Goal: Task Accomplishment & Management: Manage account settings

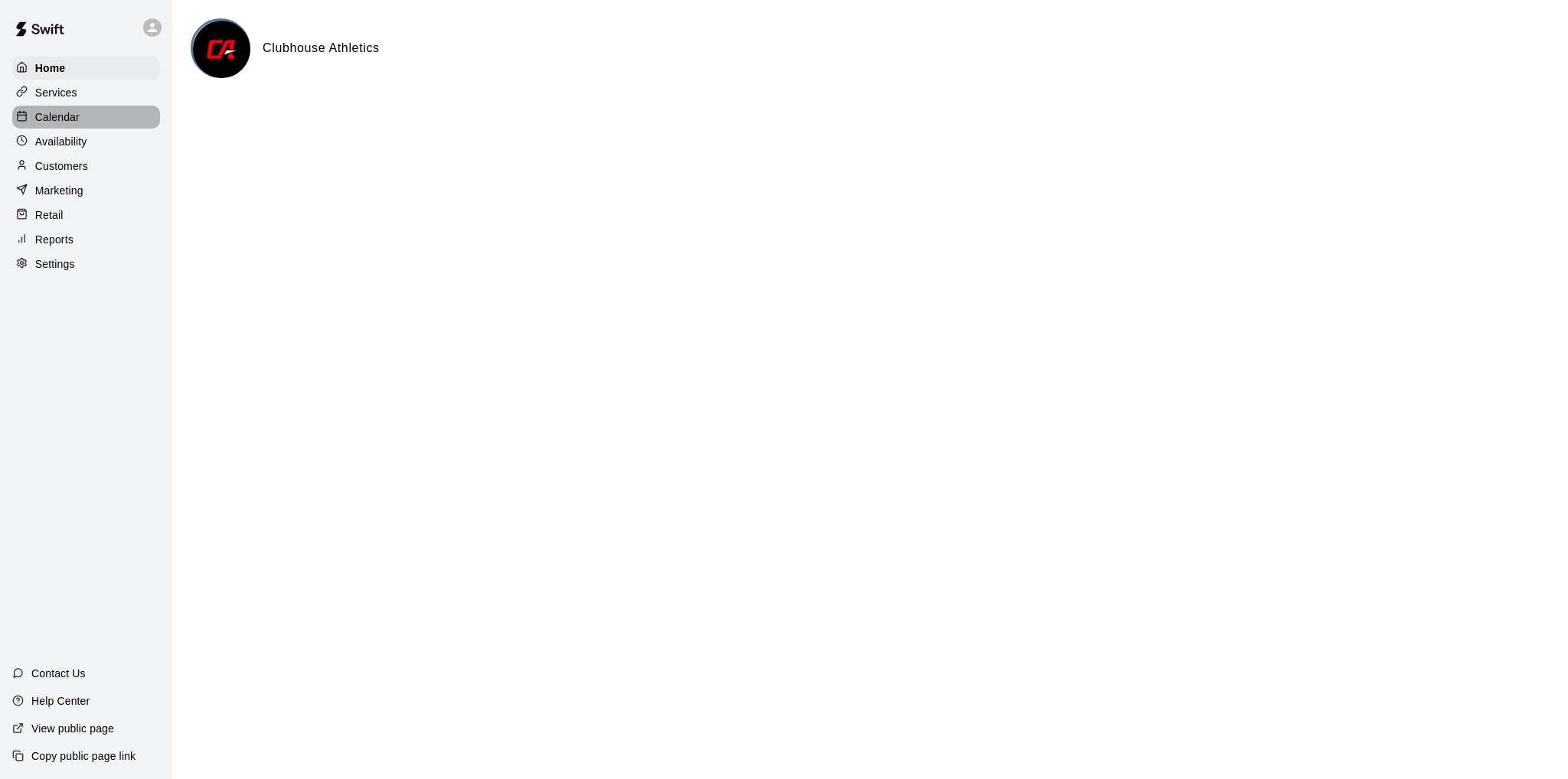
click at [77, 124] on p "Calendar" at bounding box center [57, 117] width 44 height 16
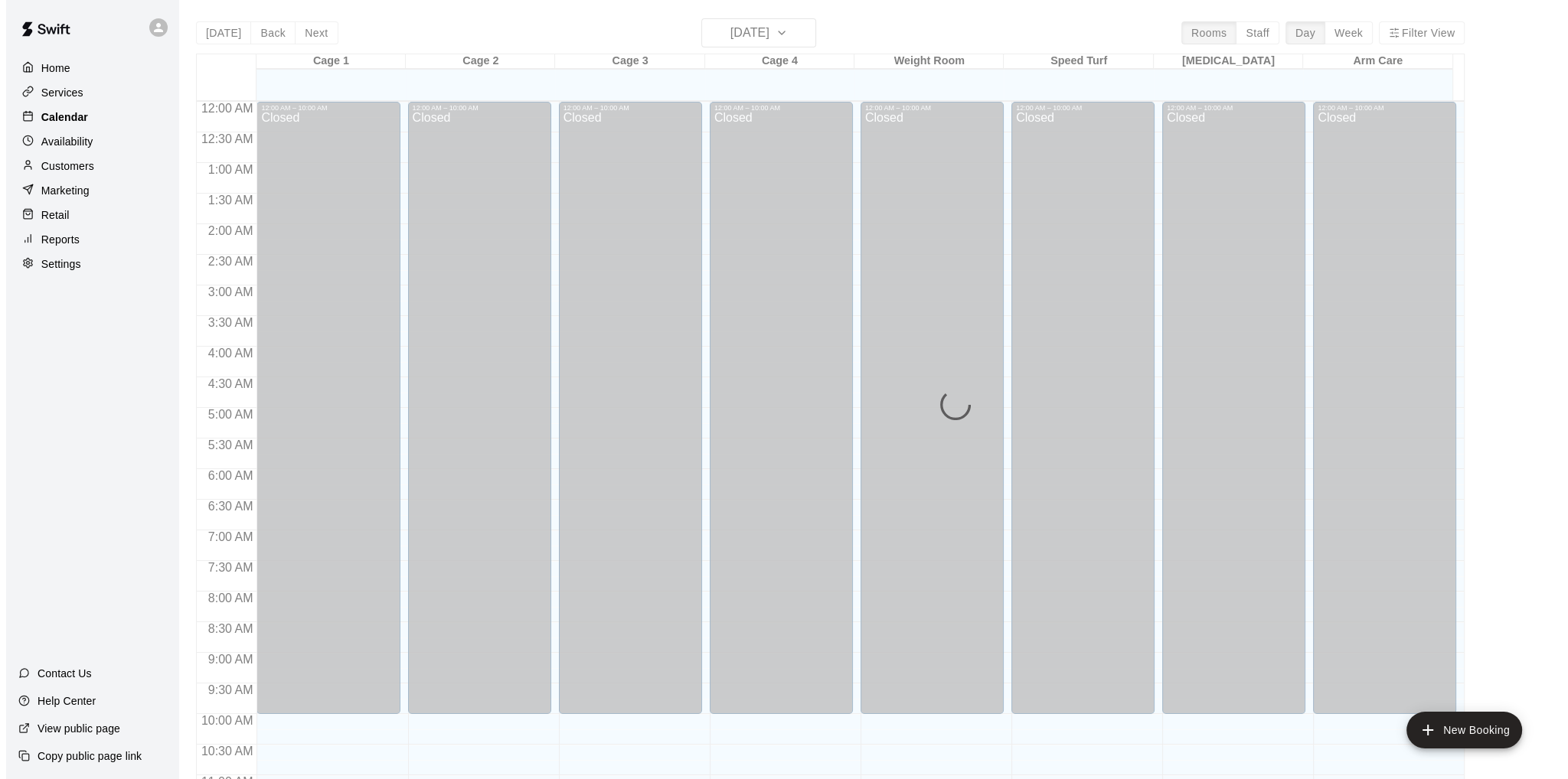
scroll to position [728, 0]
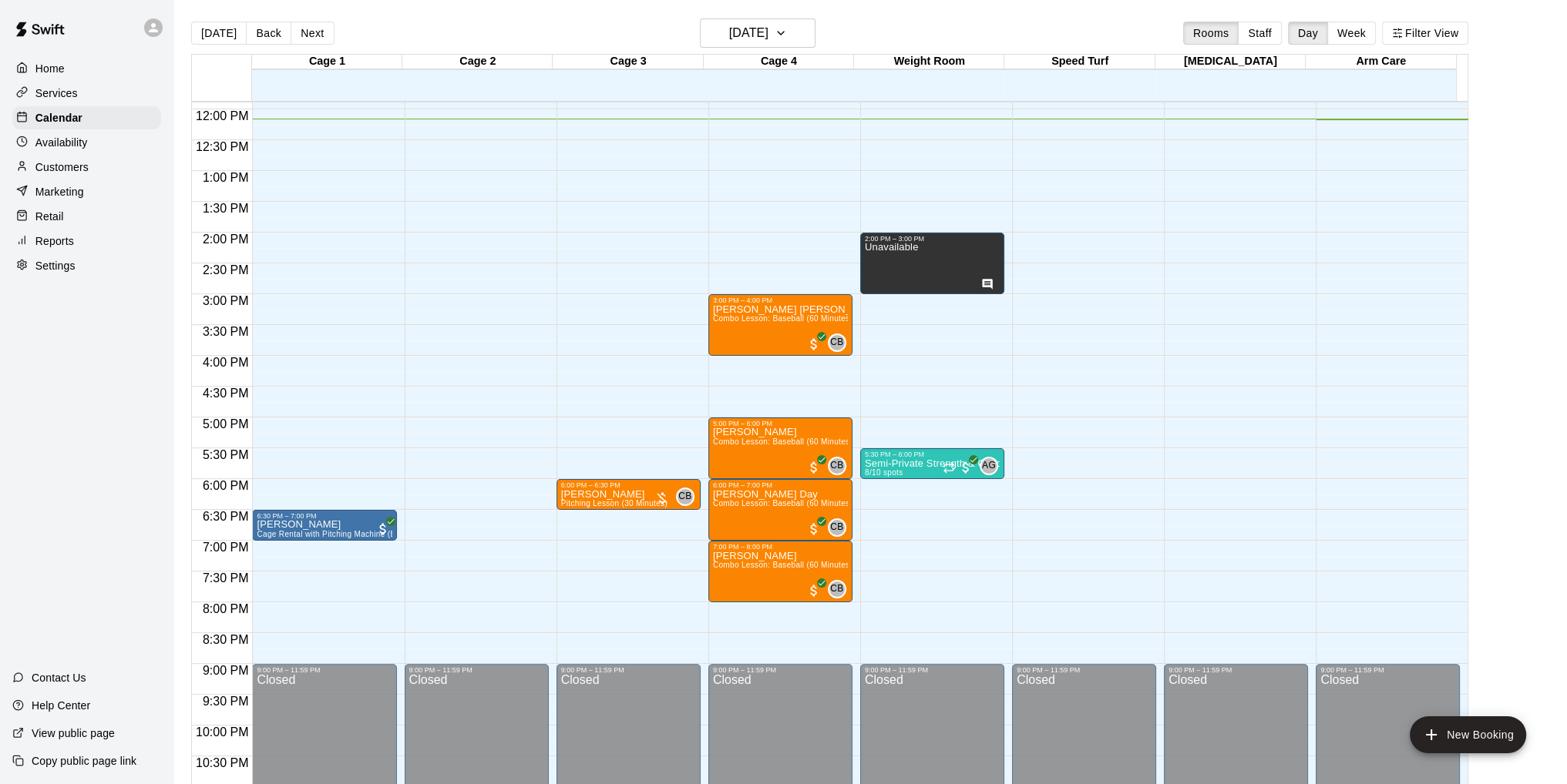
click at [311, 614] on div "12:00 AM – 10:00 AM Closed 6:30 PM – 7:00 PM [PERSON_NAME] Cage Rental with Pit…" at bounding box center [324, 110] width 144 height 1479
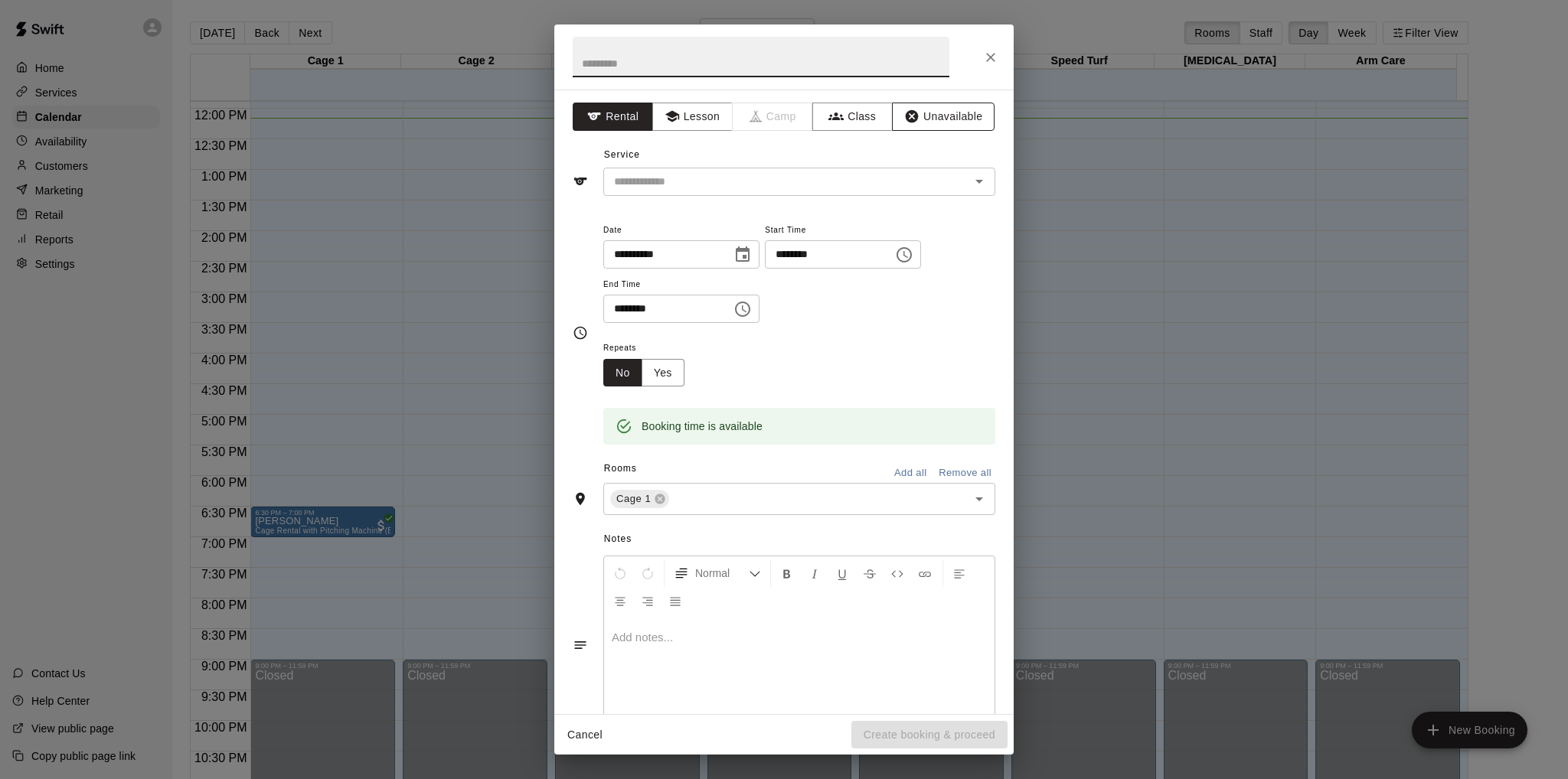
click at [940, 111] on button "Unavailable" at bounding box center [943, 116] width 102 height 29
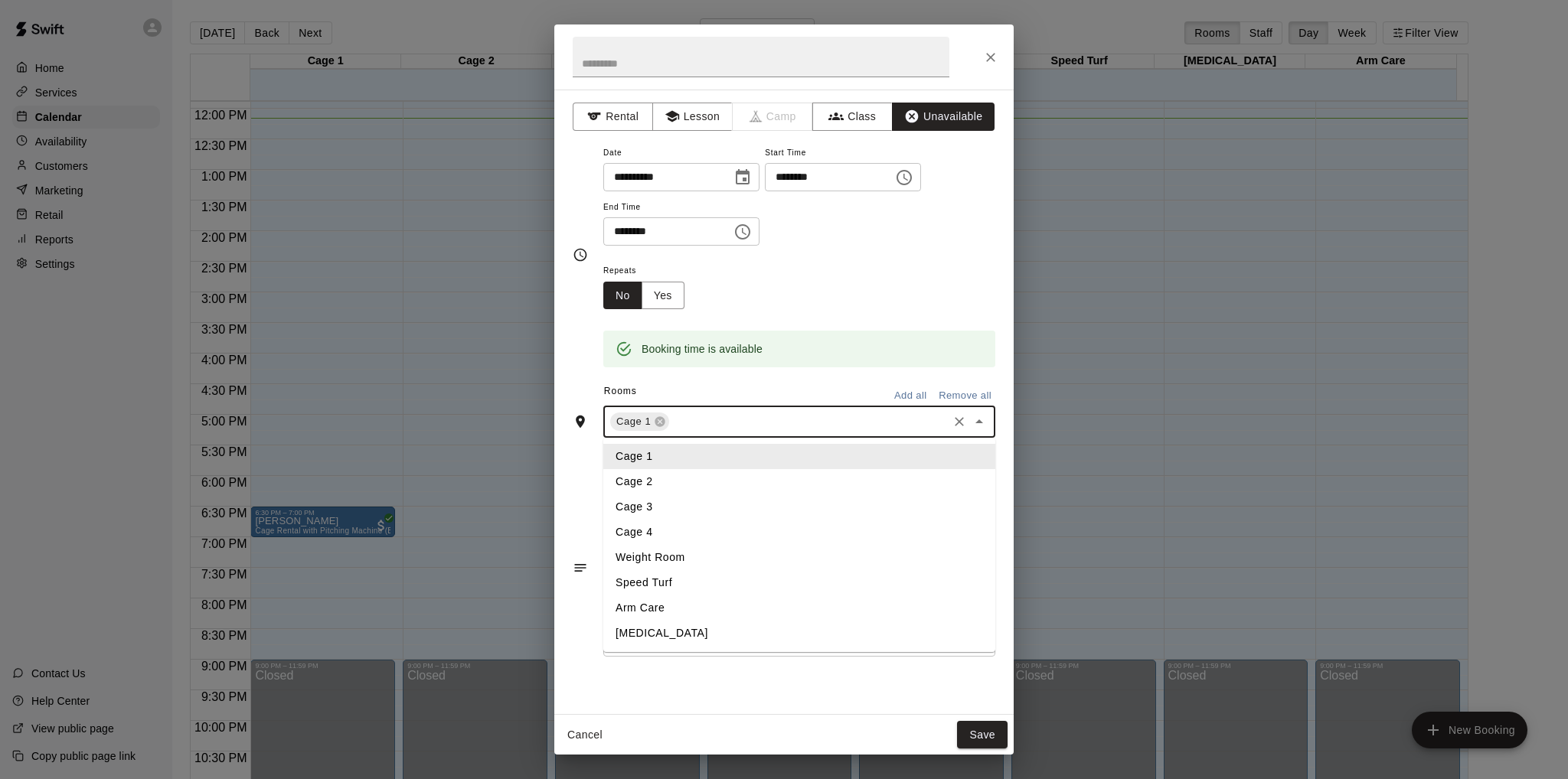
click at [698, 420] on input "text" at bounding box center [808, 421] width 274 height 19
click at [662, 482] on li "Cage 2" at bounding box center [799, 481] width 392 height 25
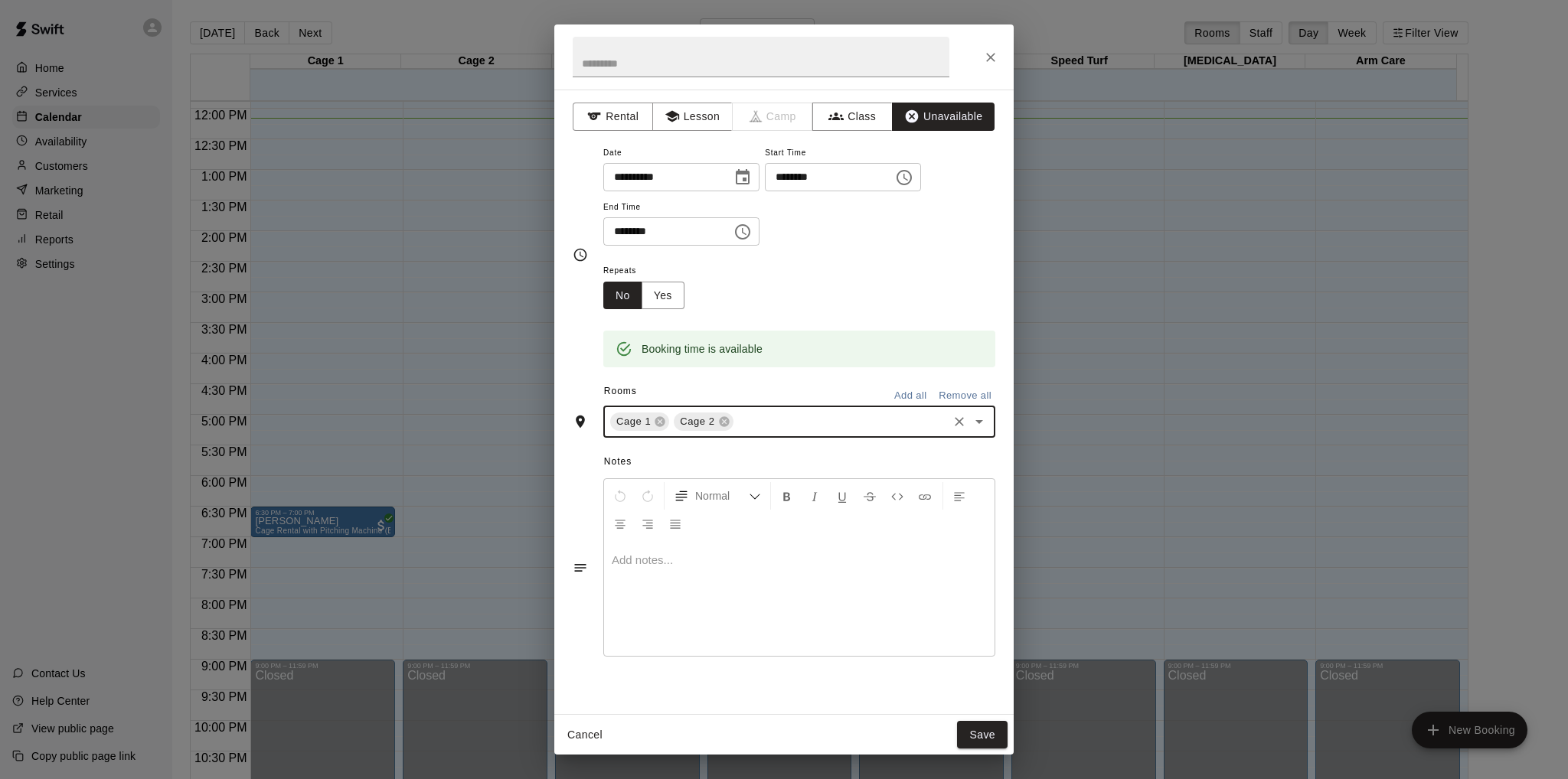
click at [784, 424] on input "text" at bounding box center [840, 421] width 210 height 19
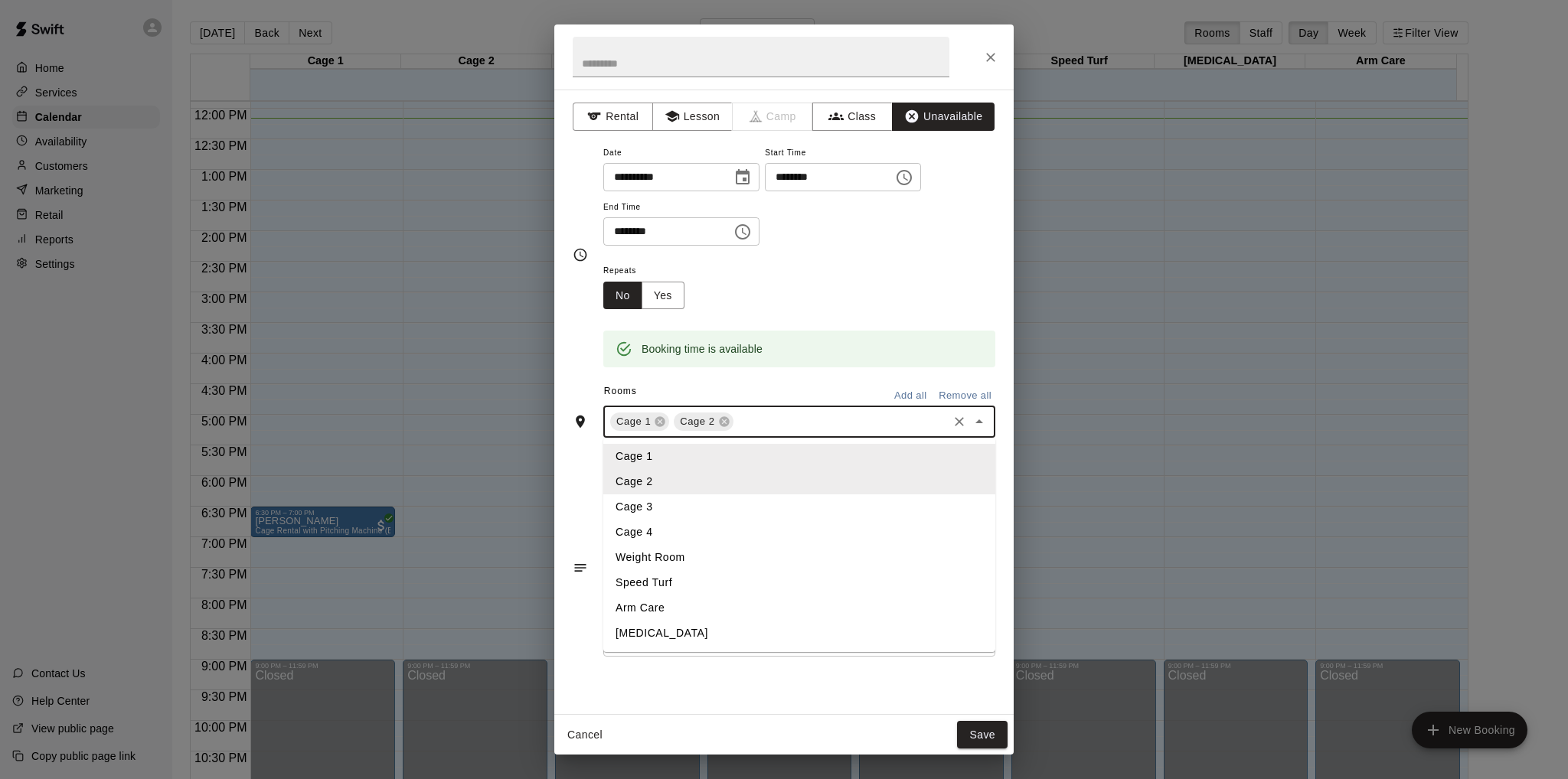
click at [724, 510] on li "Cage 3" at bounding box center [799, 507] width 392 height 25
click at [826, 421] on input "text" at bounding box center [872, 421] width 146 height 19
click at [724, 528] on li "Cage 4" at bounding box center [799, 532] width 392 height 25
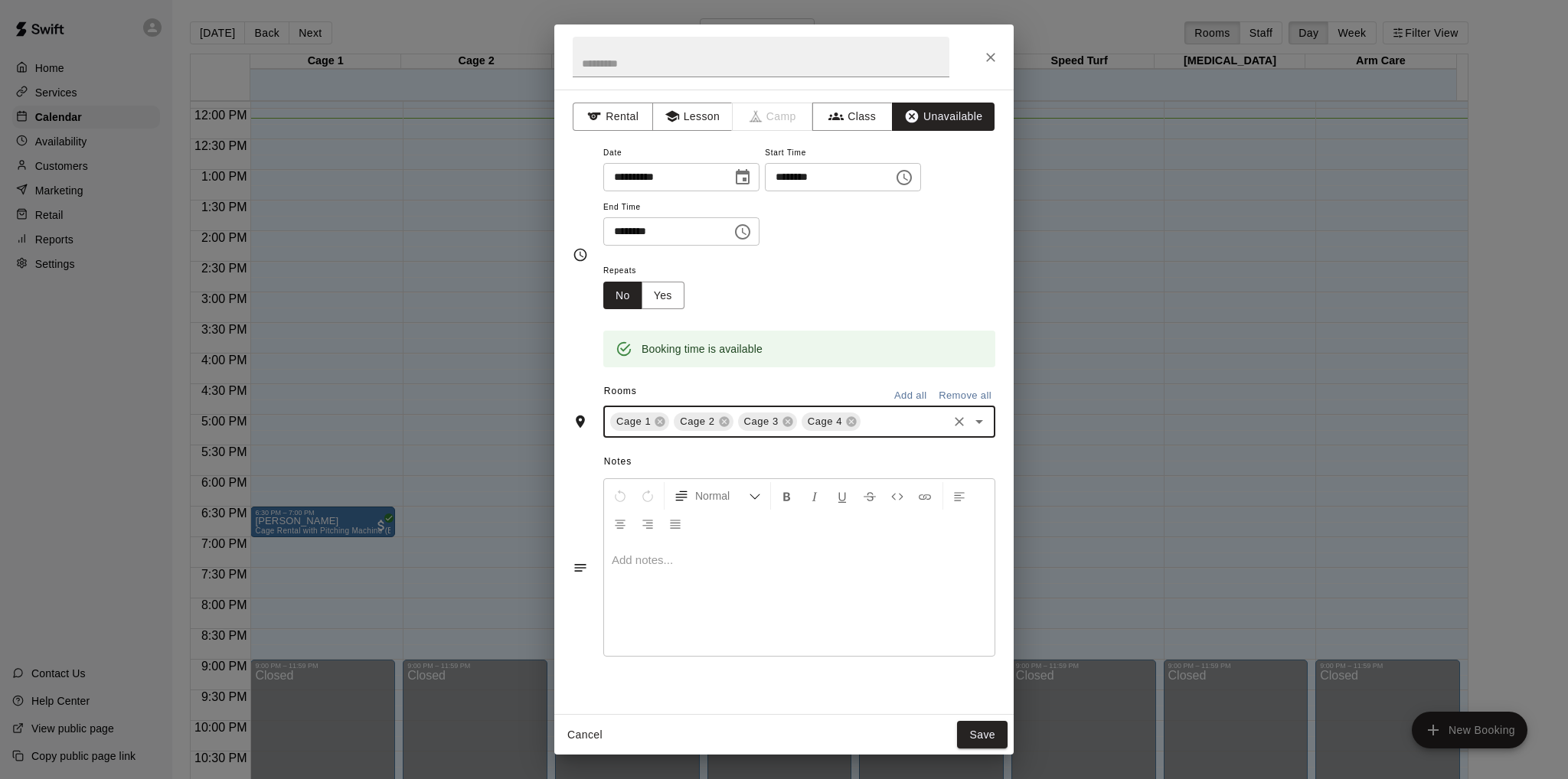
click at [758, 226] on button "Choose time, selected time is 8:30 PM" at bounding box center [742, 232] width 30 height 30
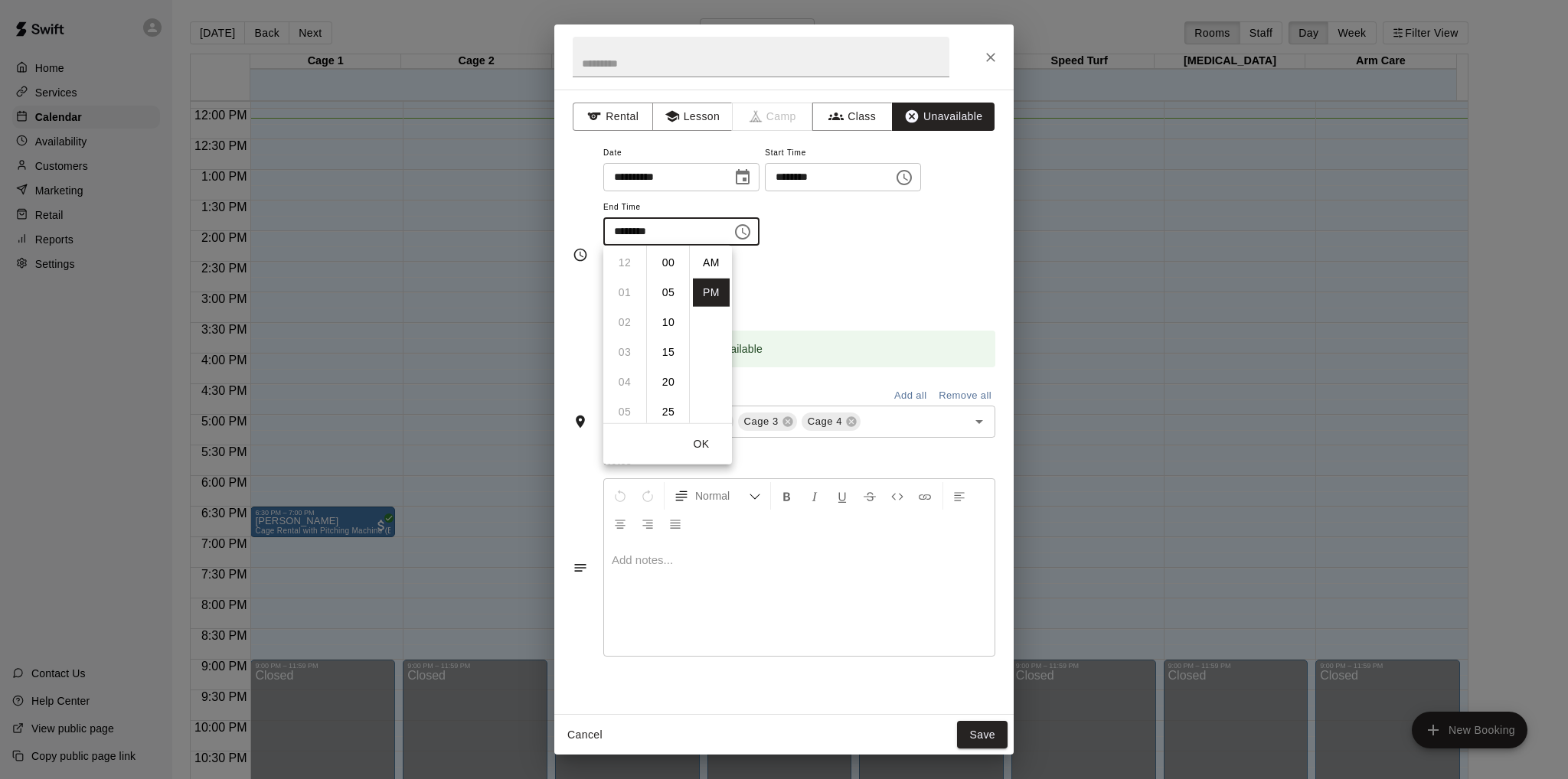
scroll to position [28, 0]
click at [622, 290] on li "09" at bounding box center [624, 293] width 37 height 29
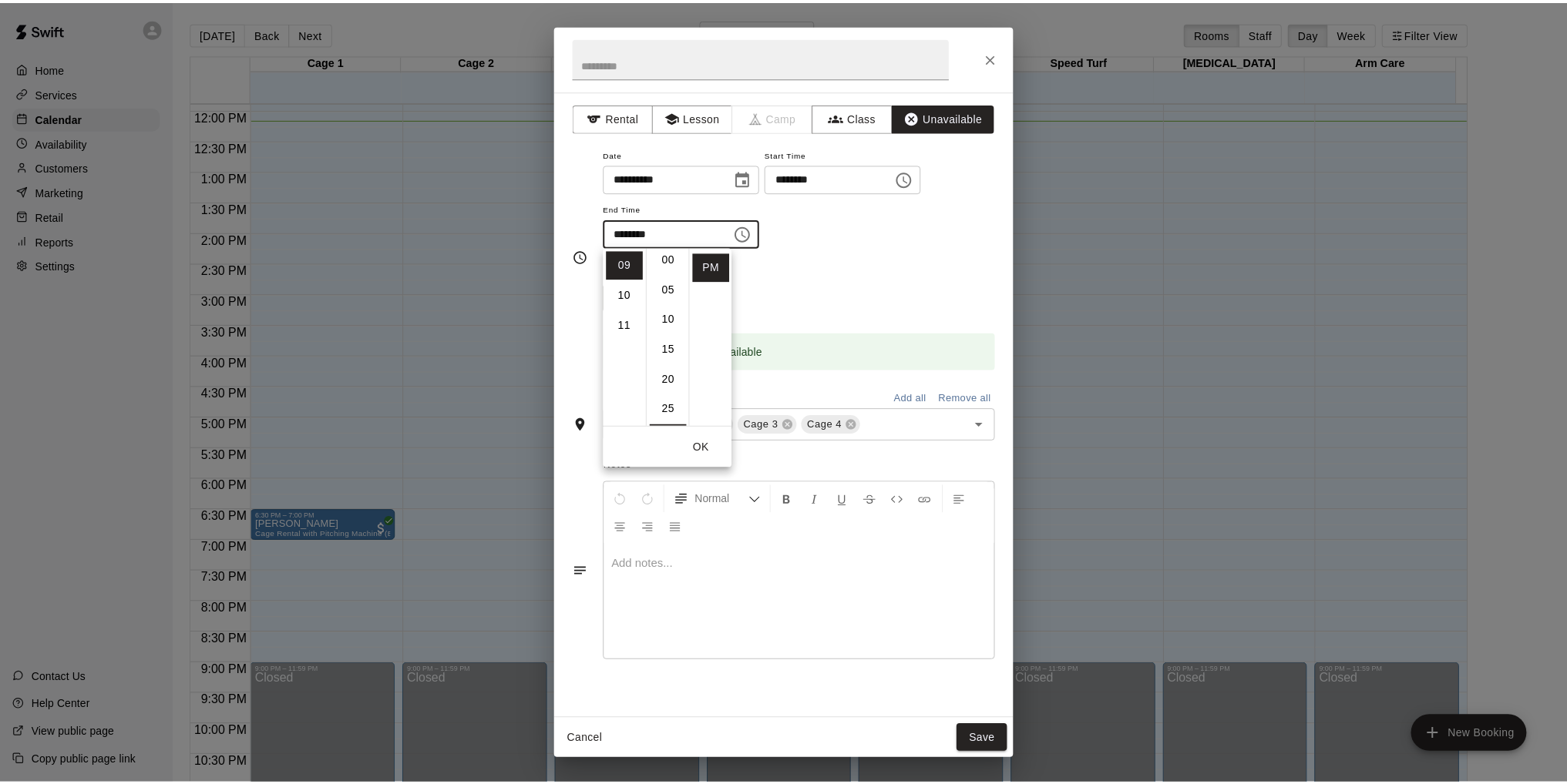
scroll to position [0, 0]
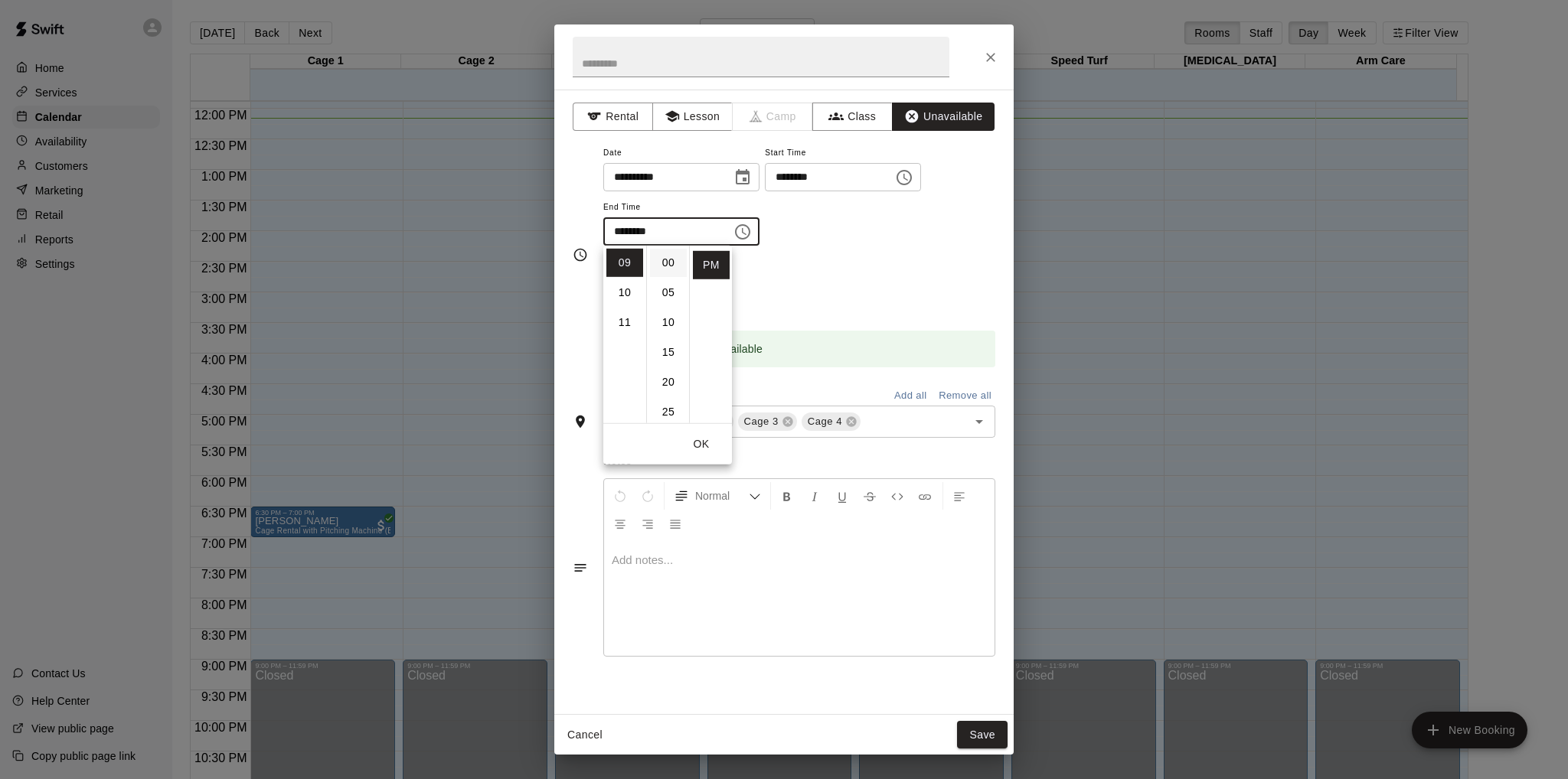
click at [670, 264] on li "00" at bounding box center [668, 263] width 37 height 29
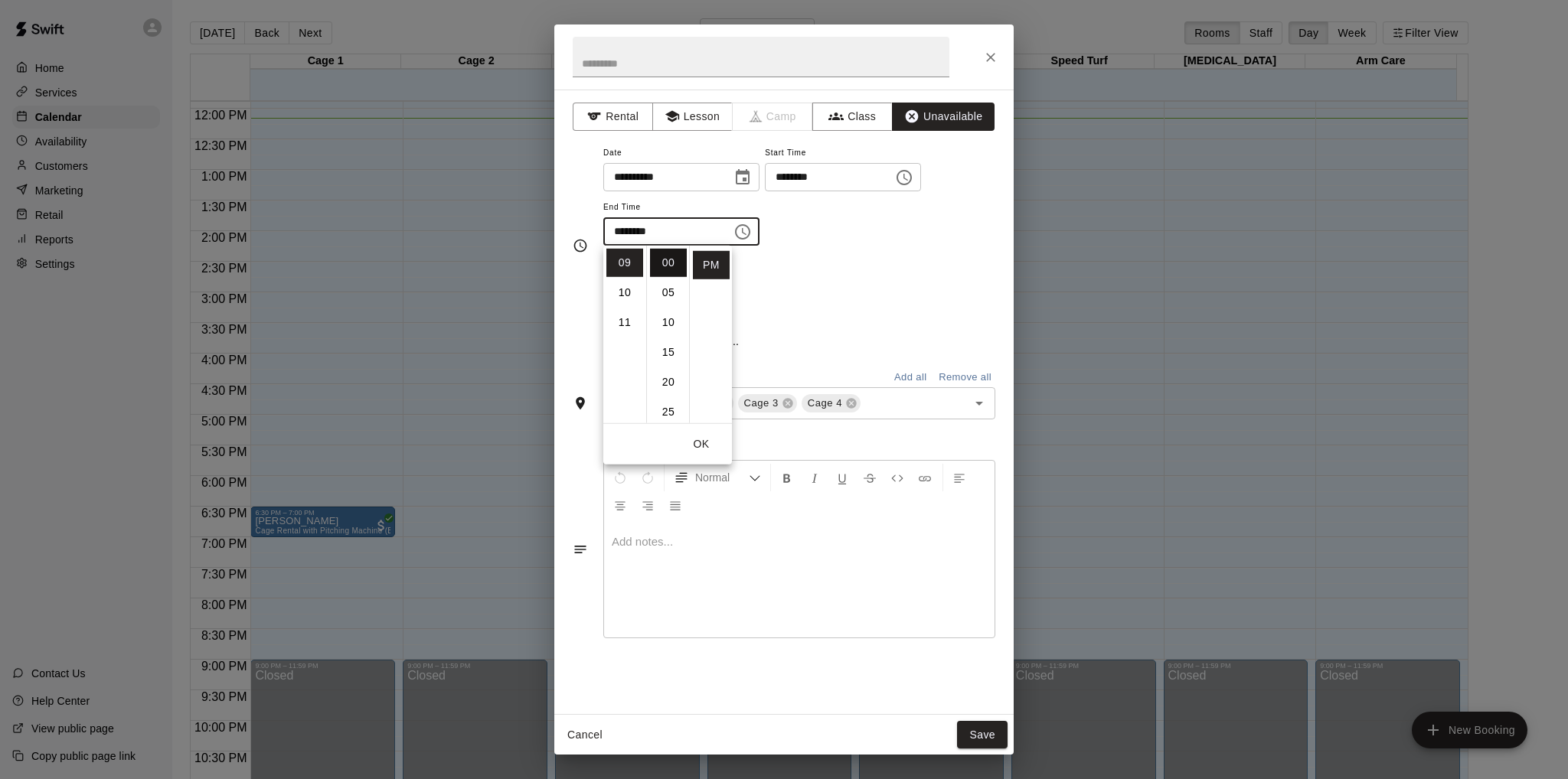
type input "********"
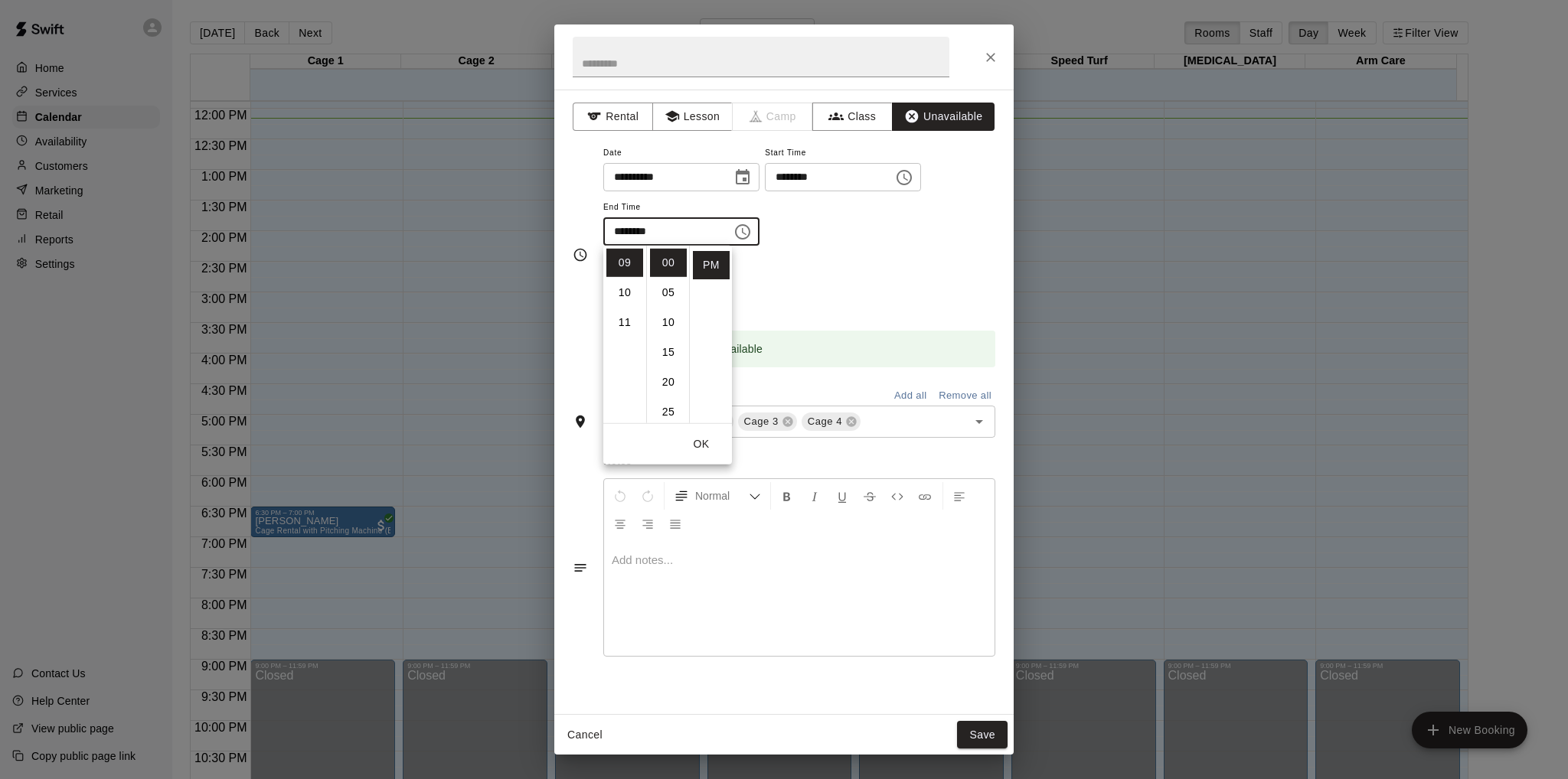
click at [833, 262] on div "Repeats No Yes" at bounding box center [799, 285] width 392 height 48
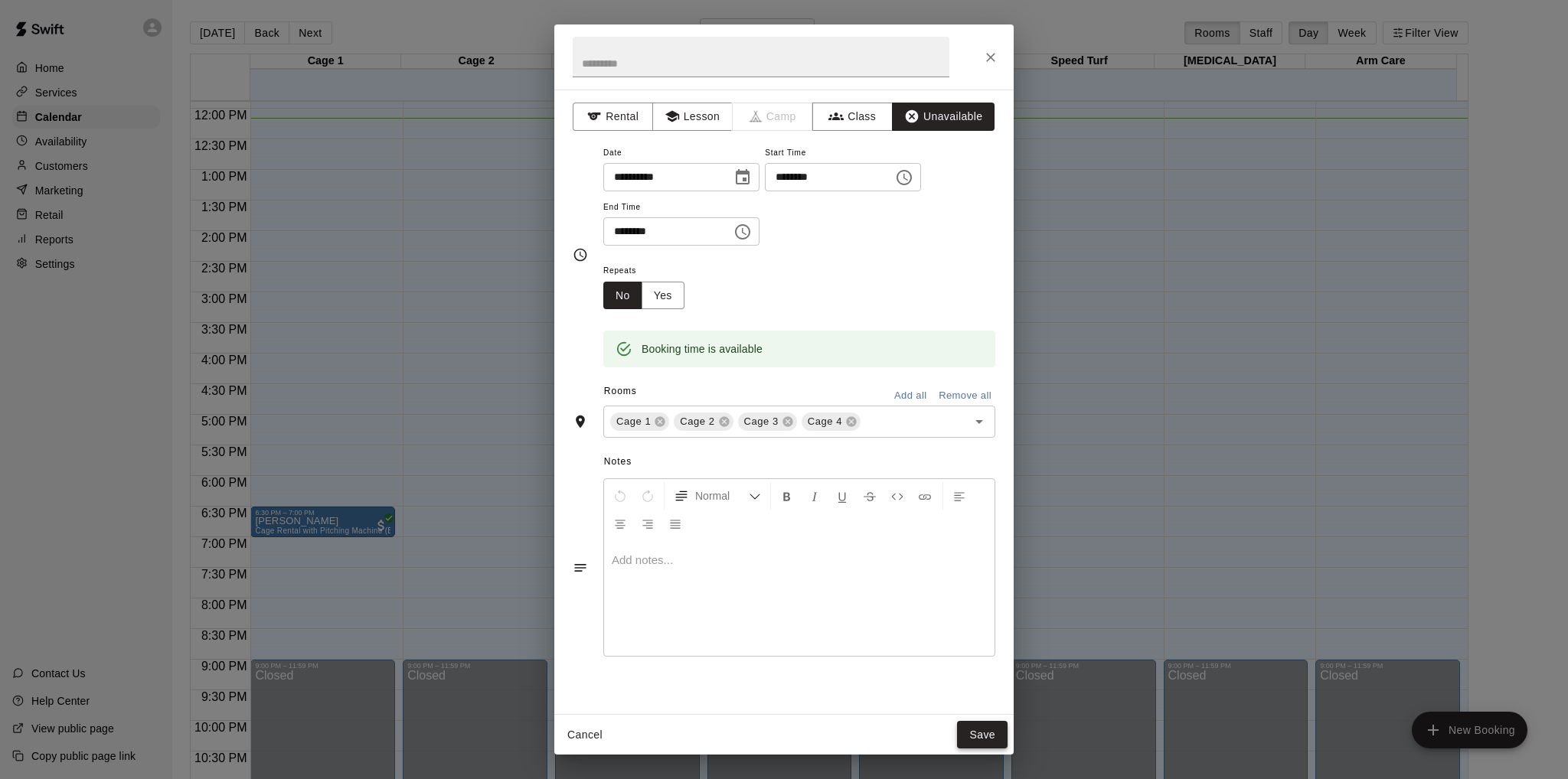
click at [968, 736] on button "Save" at bounding box center [982, 735] width 51 height 29
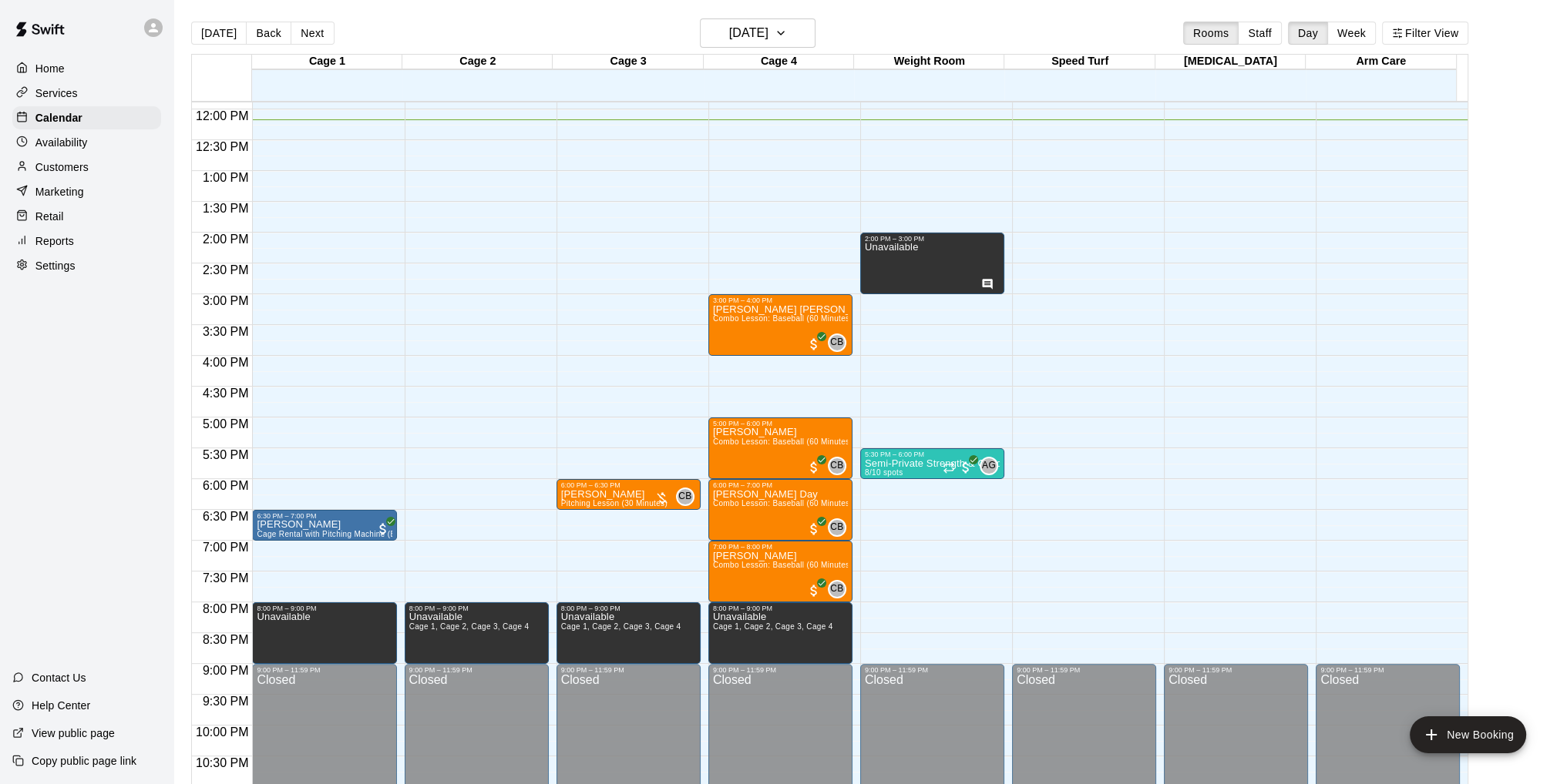
click at [61, 164] on p "Customers" at bounding box center [62, 167] width 54 height 16
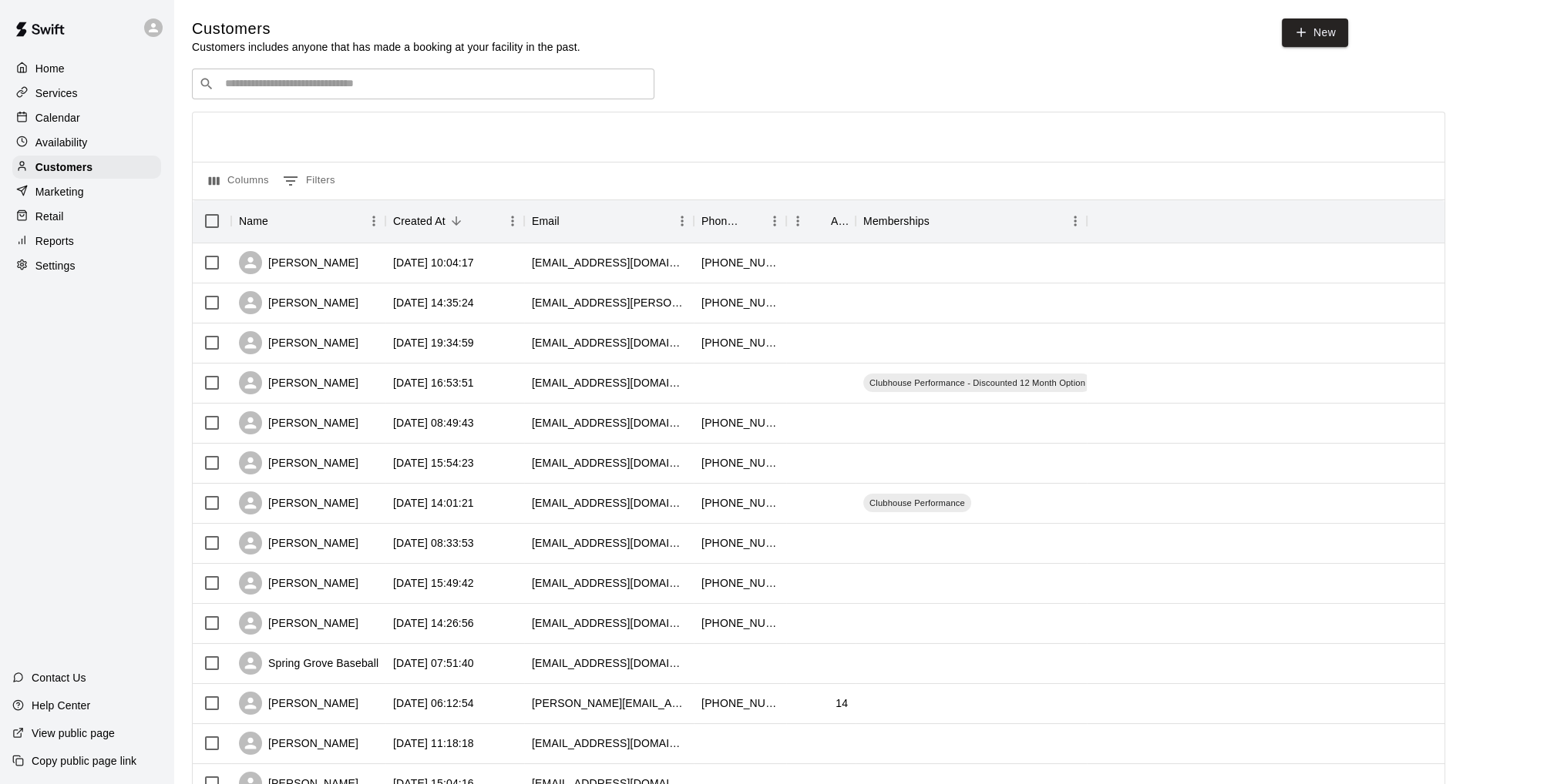
click at [256, 91] on input "Search customers by name or email" at bounding box center [434, 84] width 427 height 16
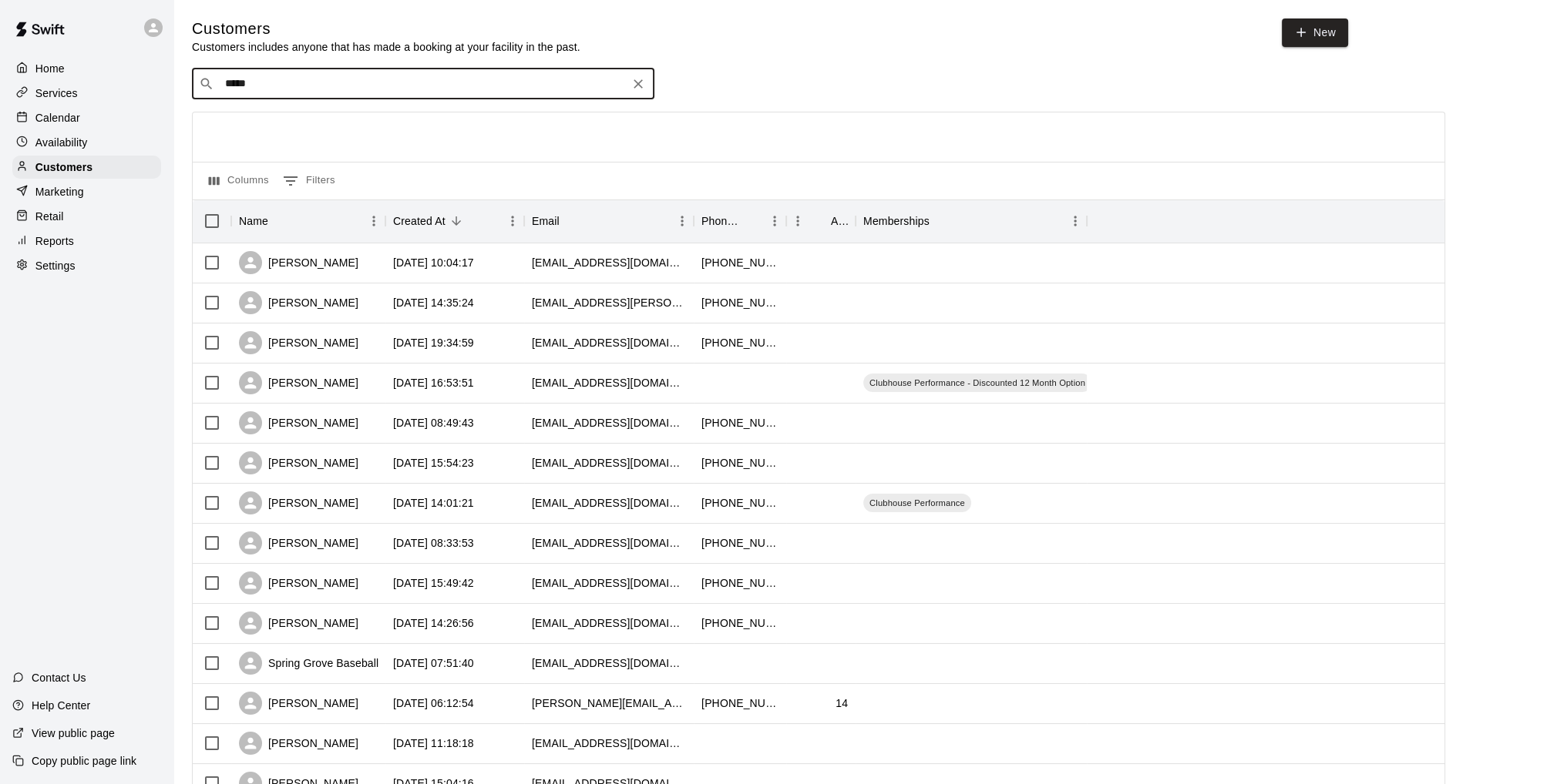
type input "******"
click at [269, 161] on p "[PERSON_NAME]" at bounding box center [282, 168] width 94 height 16
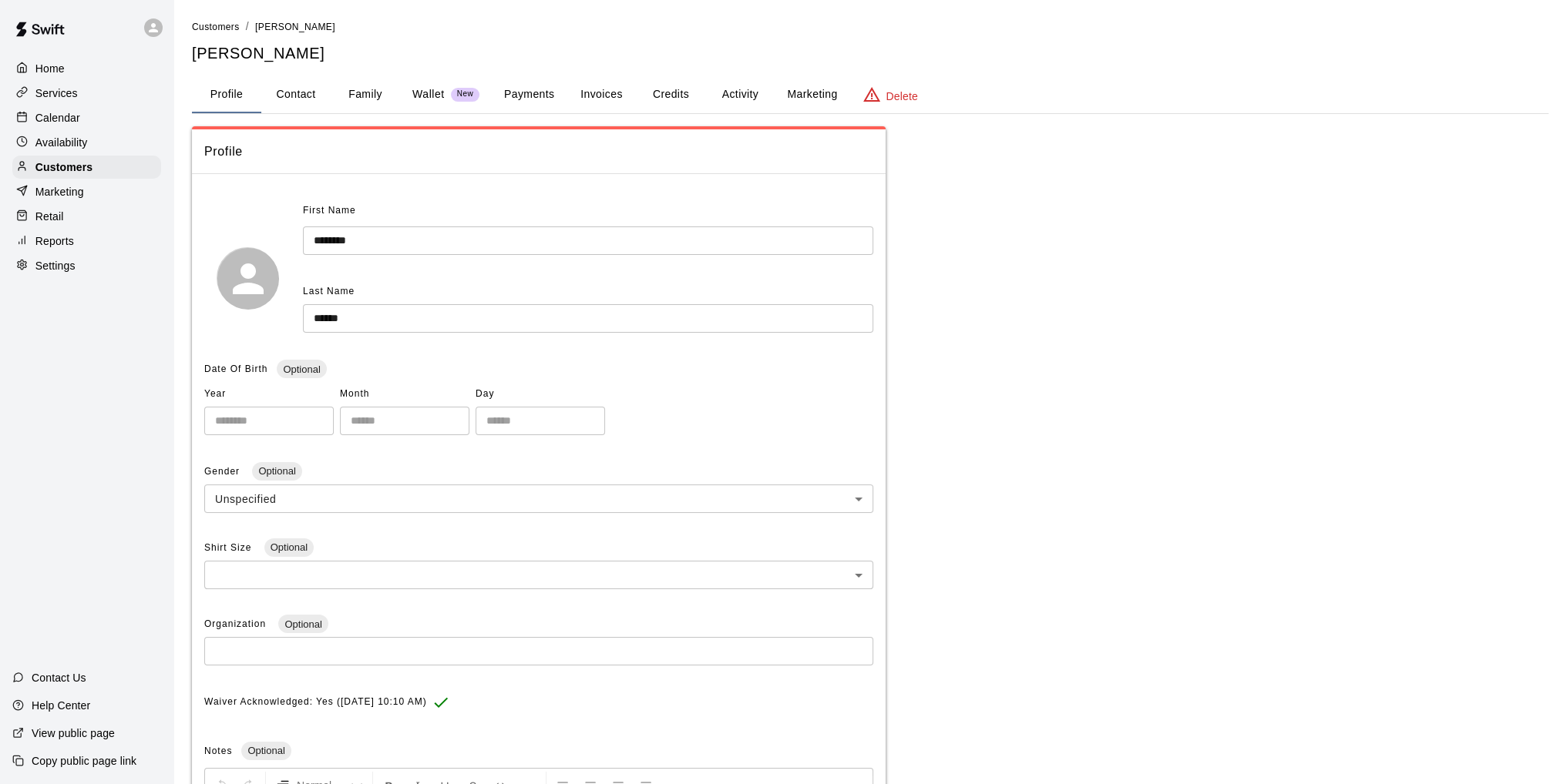
click at [357, 93] on button "Family" at bounding box center [365, 95] width 69 height 37
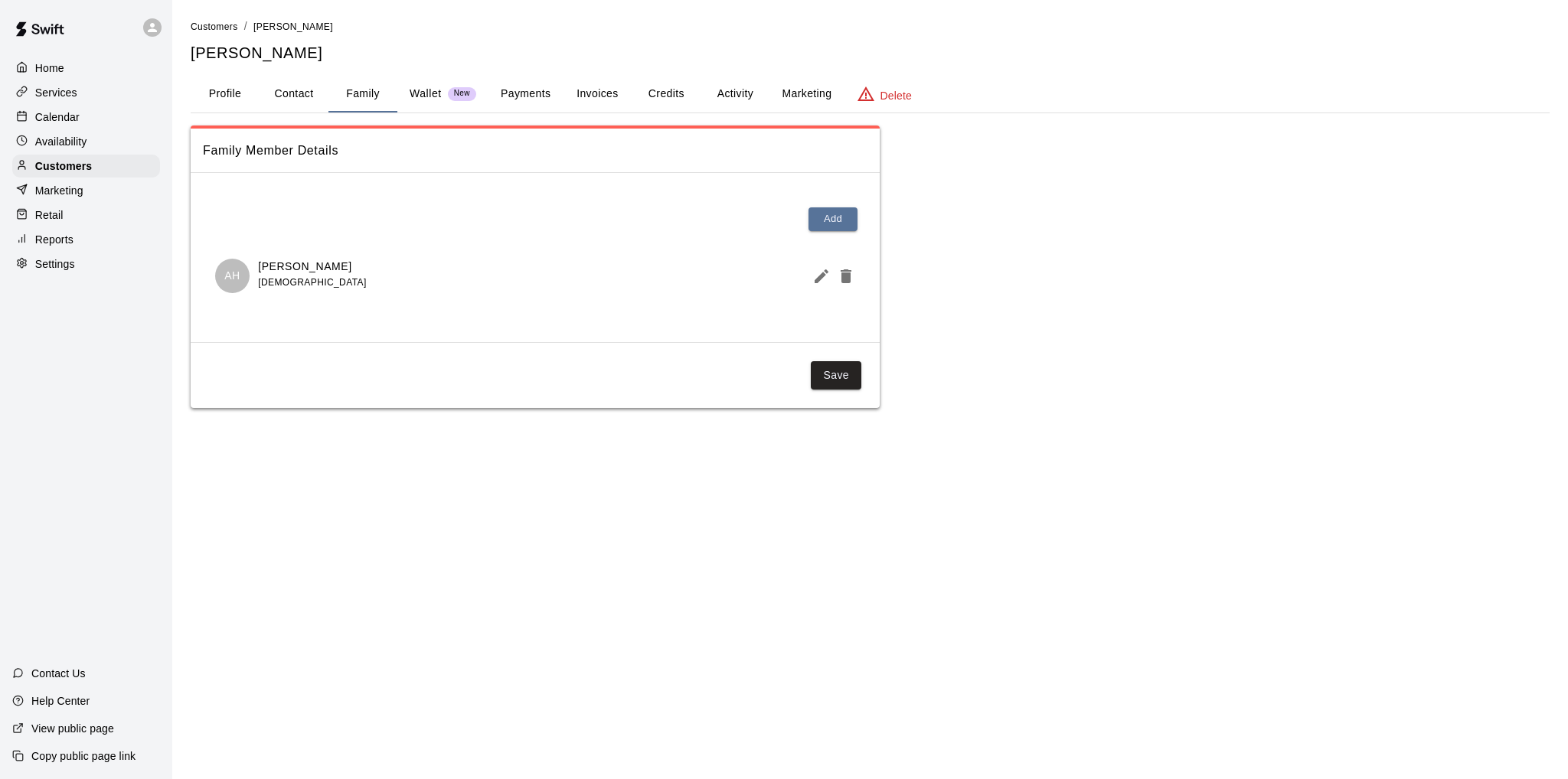
click at [65, 122] on p "Calendar" at bounding box center [57, 117] width 44 height 16
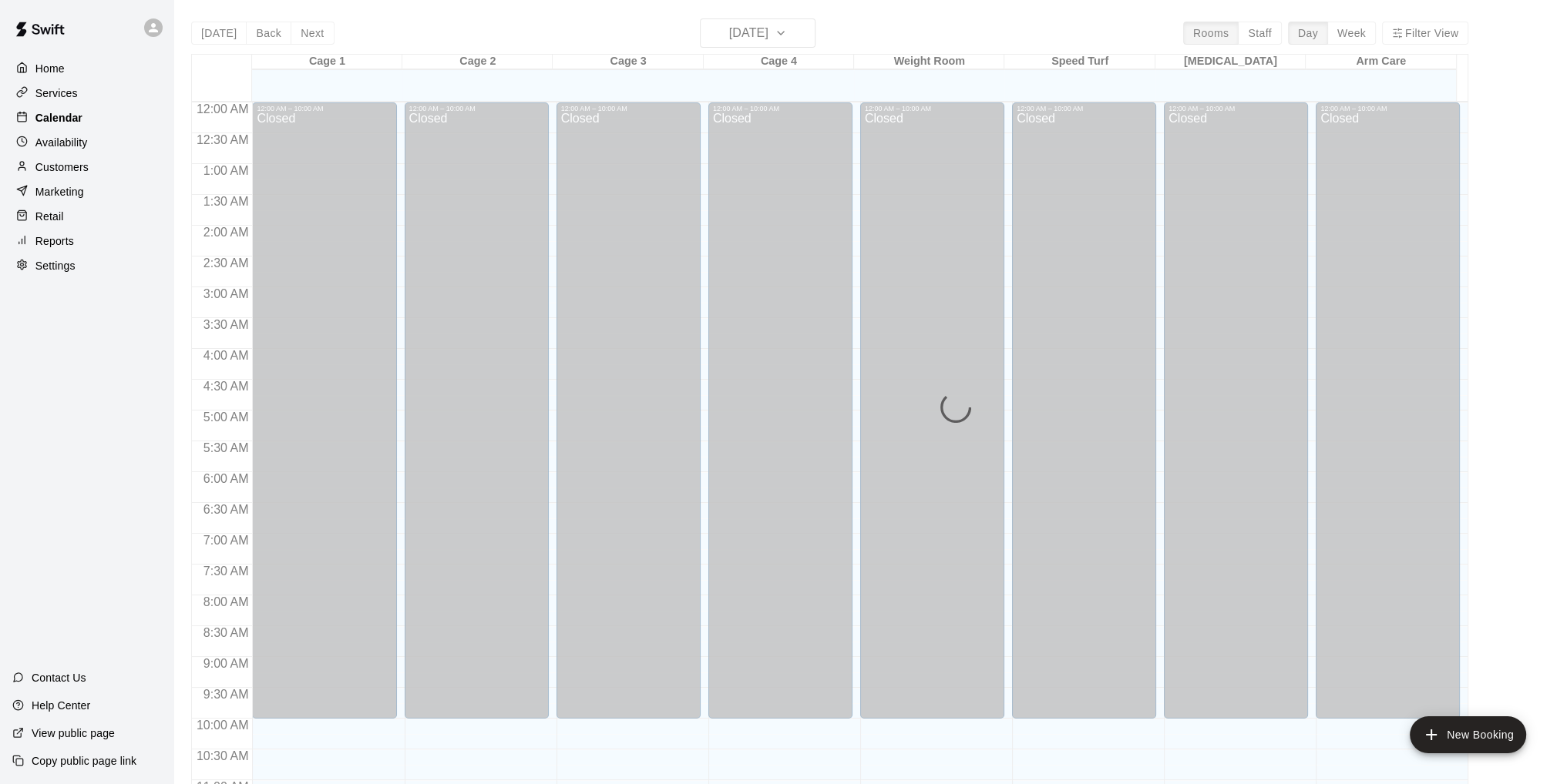
scroll to position [733, 0]
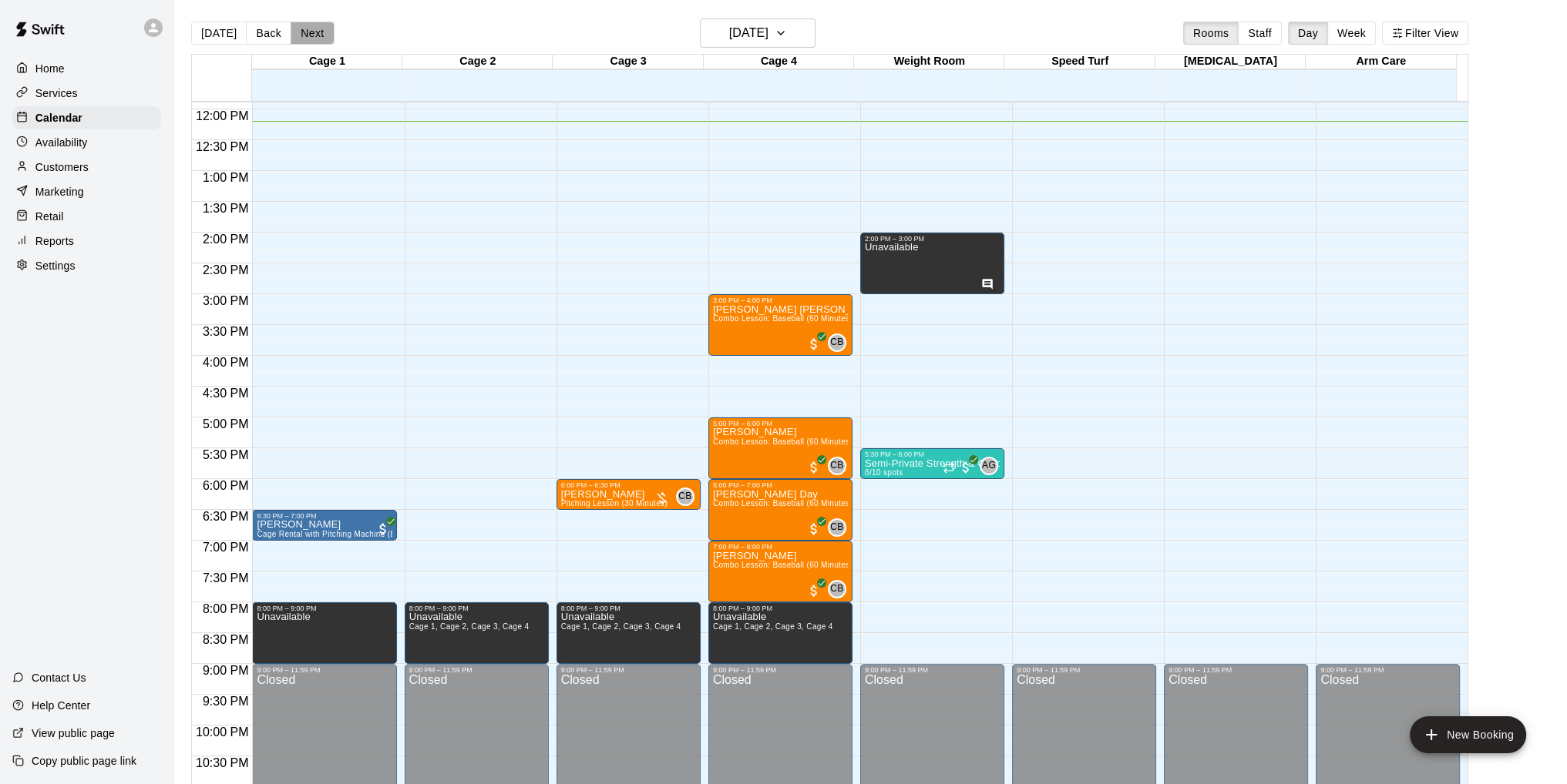
click at [313, 35] on button "Next" at bounding box center [312, 33] width 43 height 23
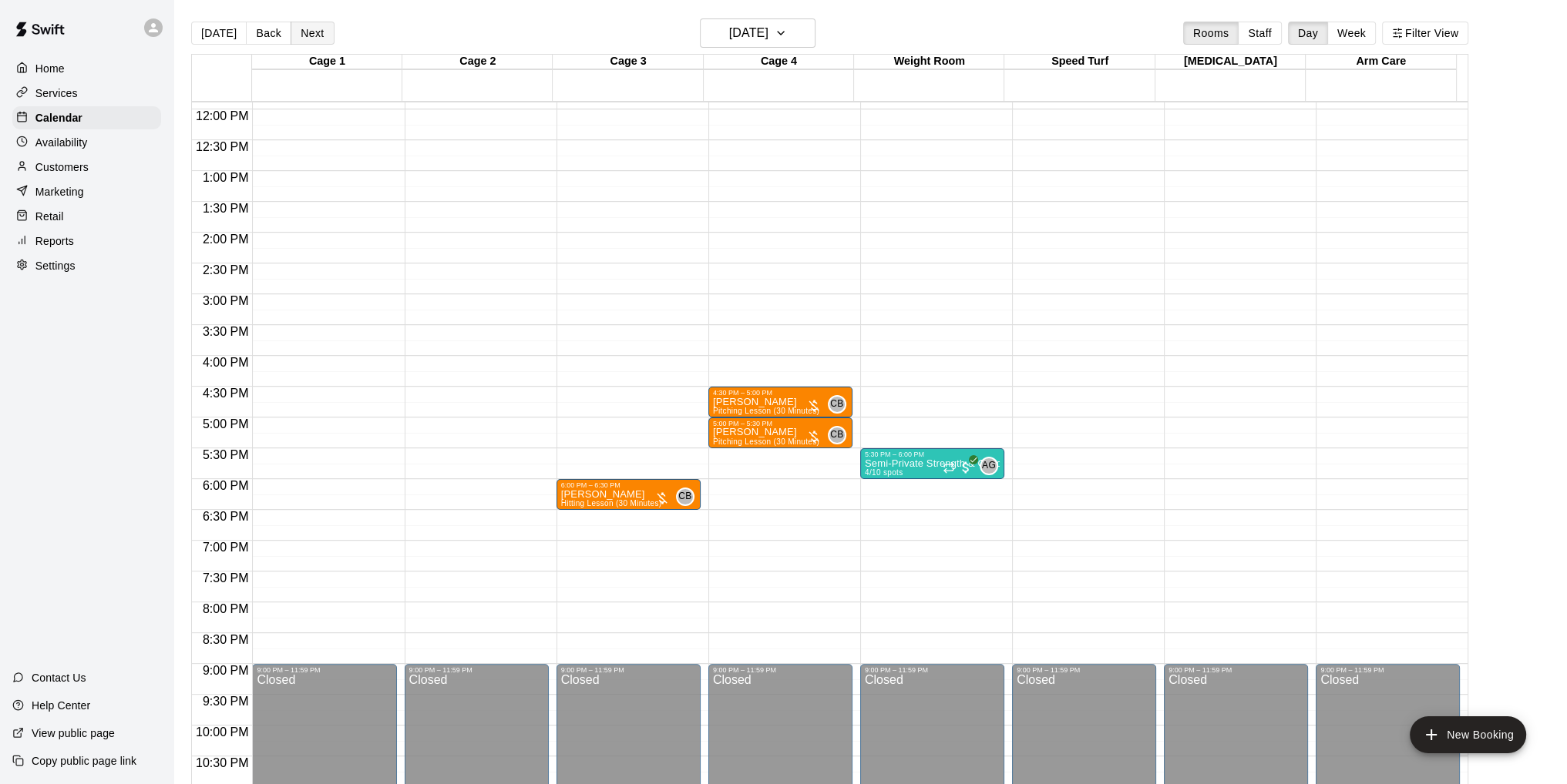
click at [305, 31] on button "Next" at bounding box center [312, 33] width 43 height 23
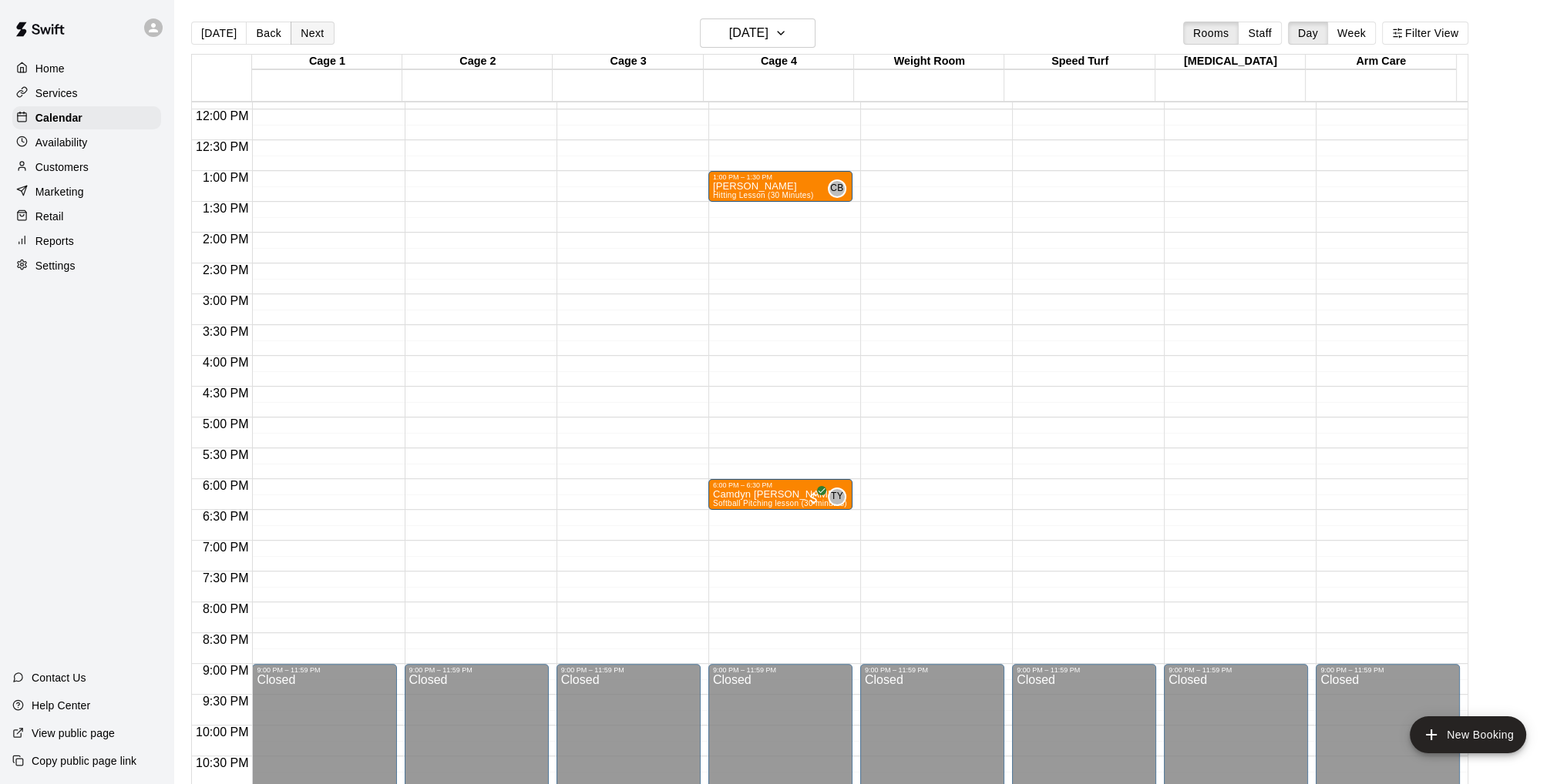
click at [305, 31] on button "Next" at bounding box center [312, 33] width 43 height 23
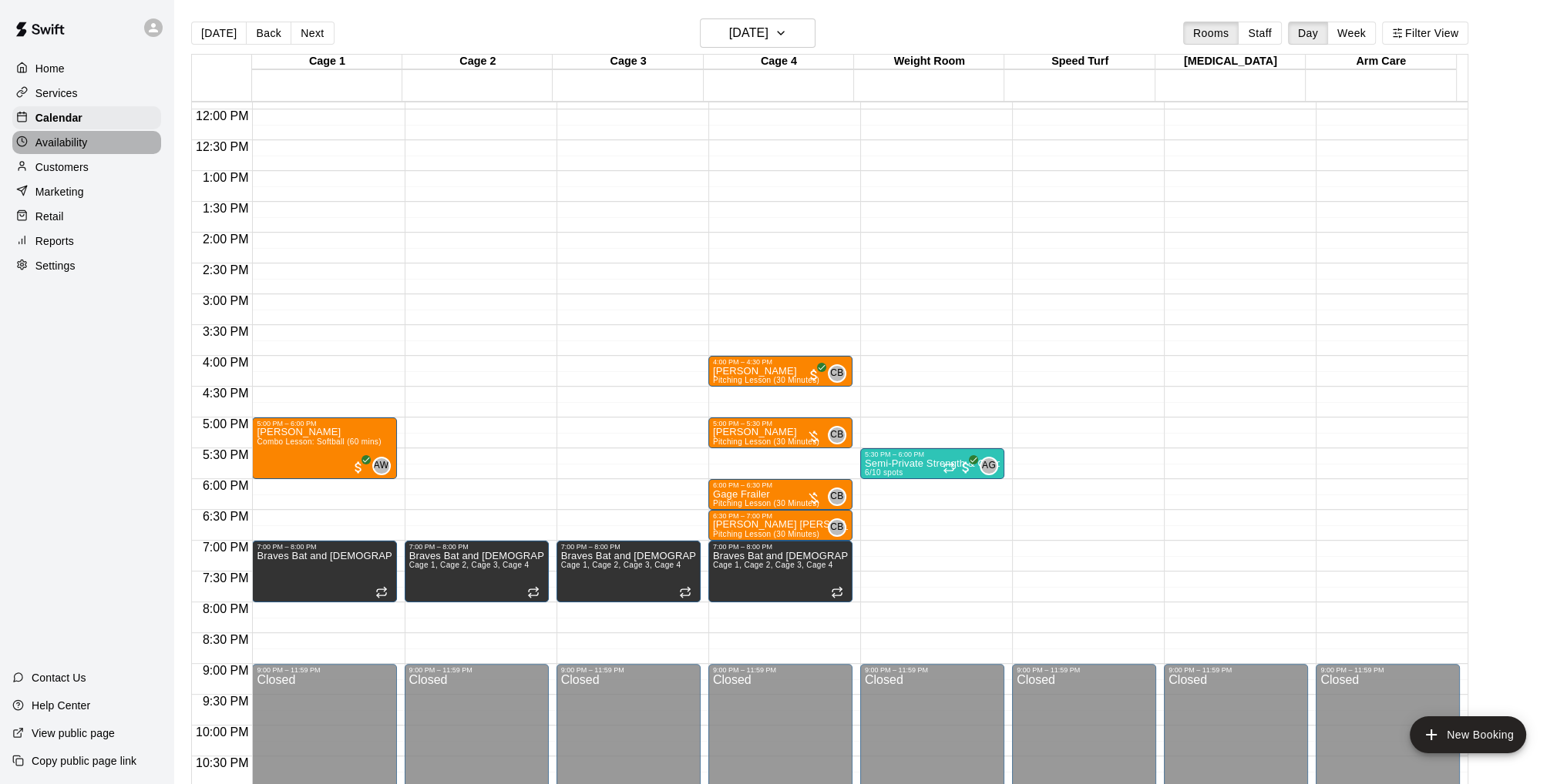
click at [69, 149] on p "Availability" at bounding box center [62, 142] width 53 height 16
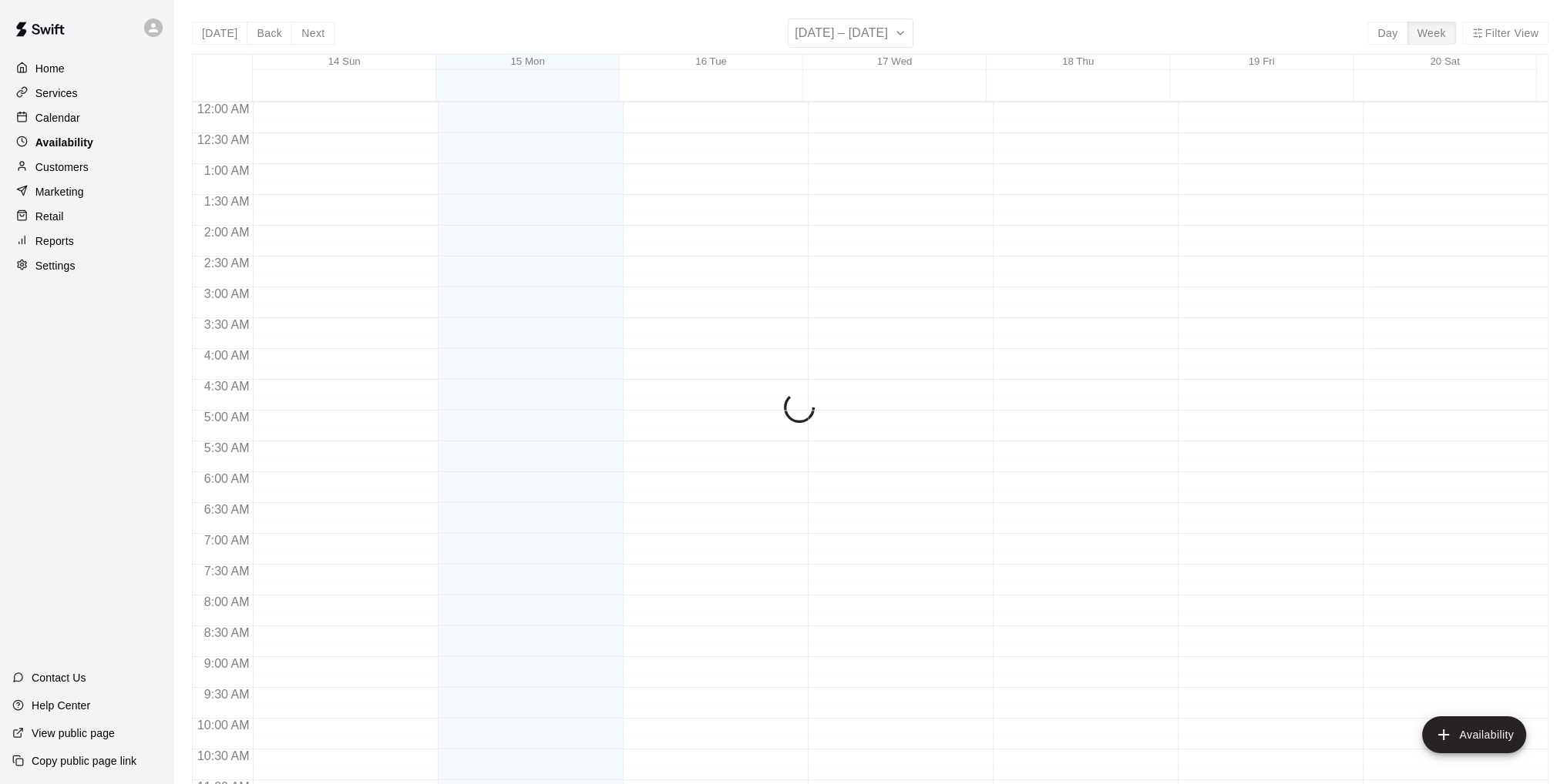
scroll to position [752, 0]
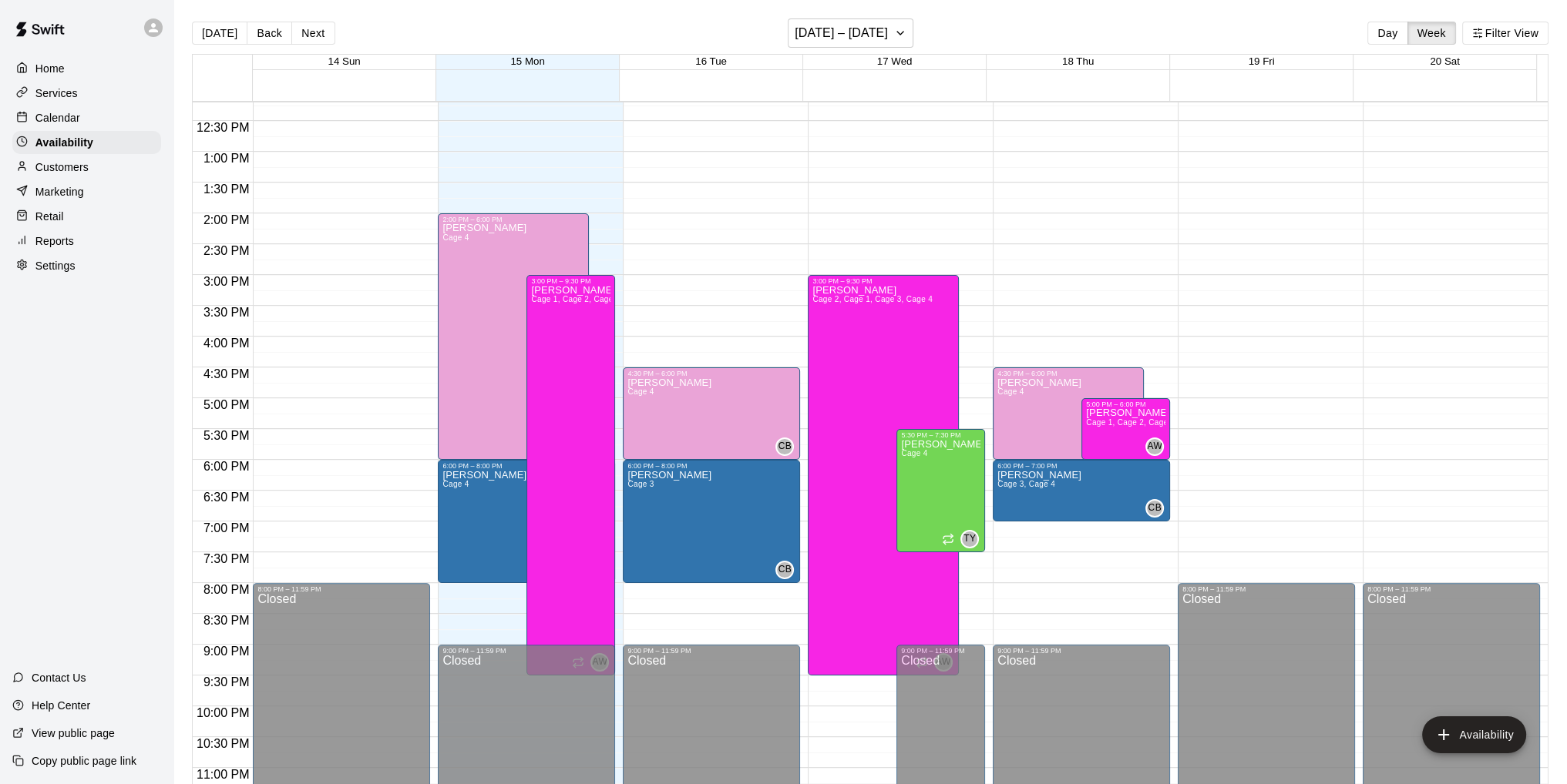
click at [68, 125] on p "Calendar" at bounding box center [58, 118] width 44 height 16
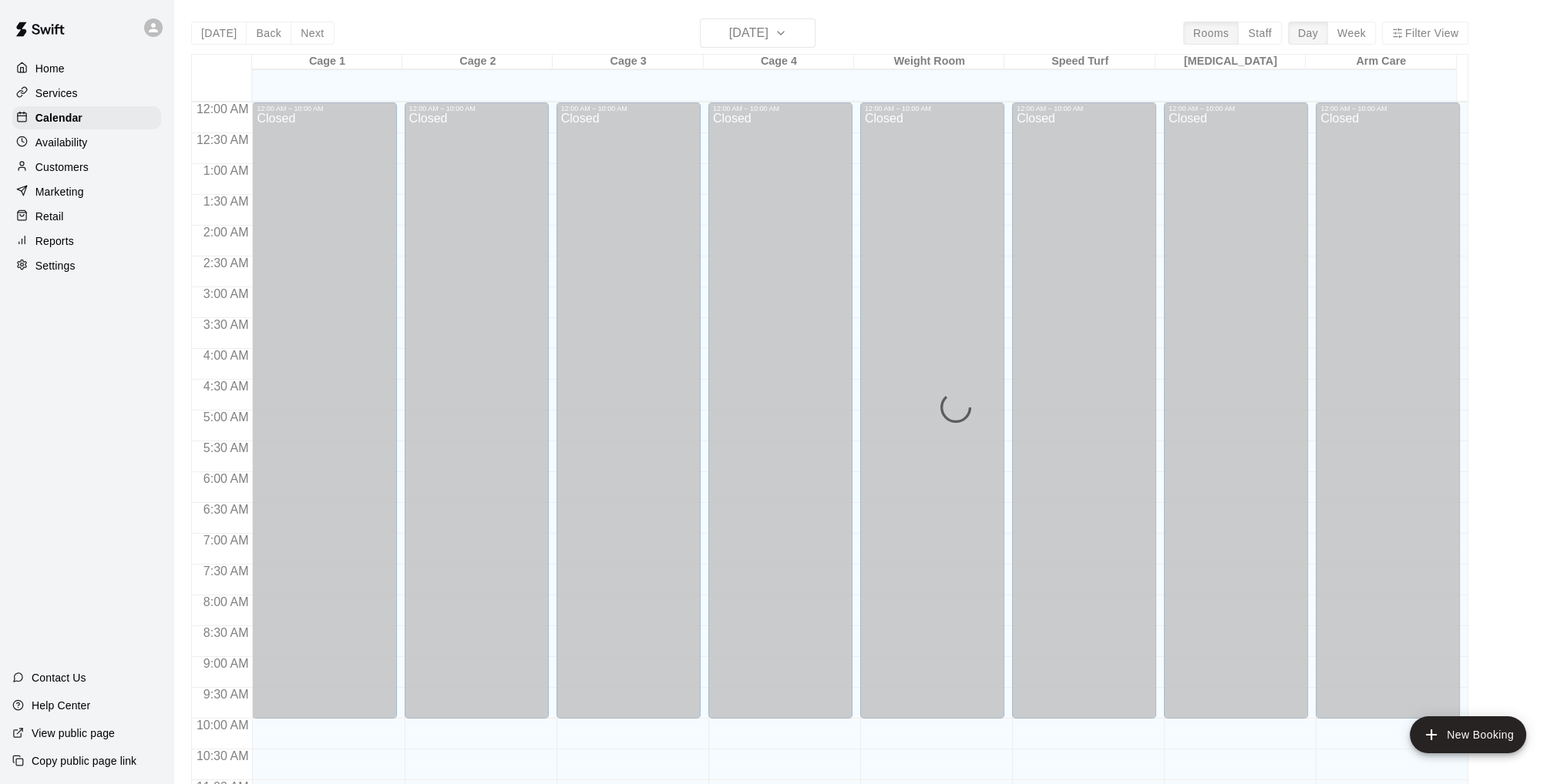
scroll to position [733, 0]
